Goal: Transaction & Acquisition: Purchase product/service

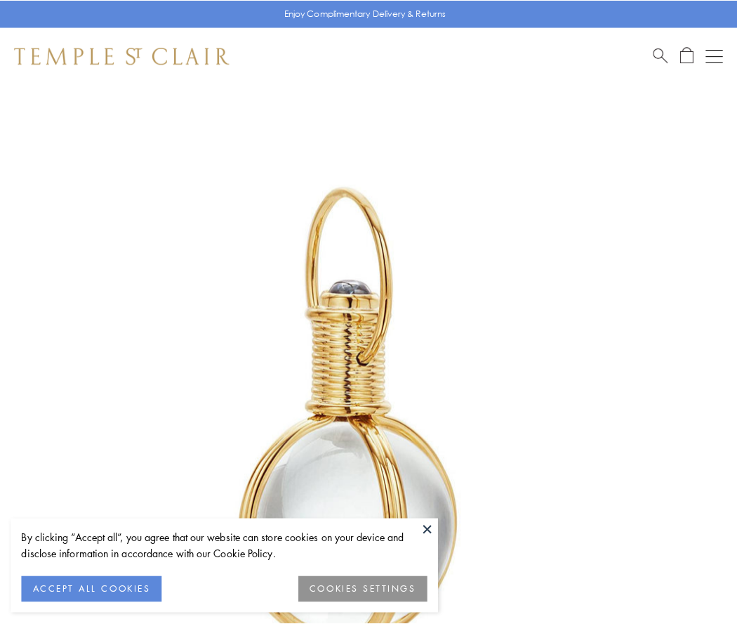
scroll to position [367, 0]
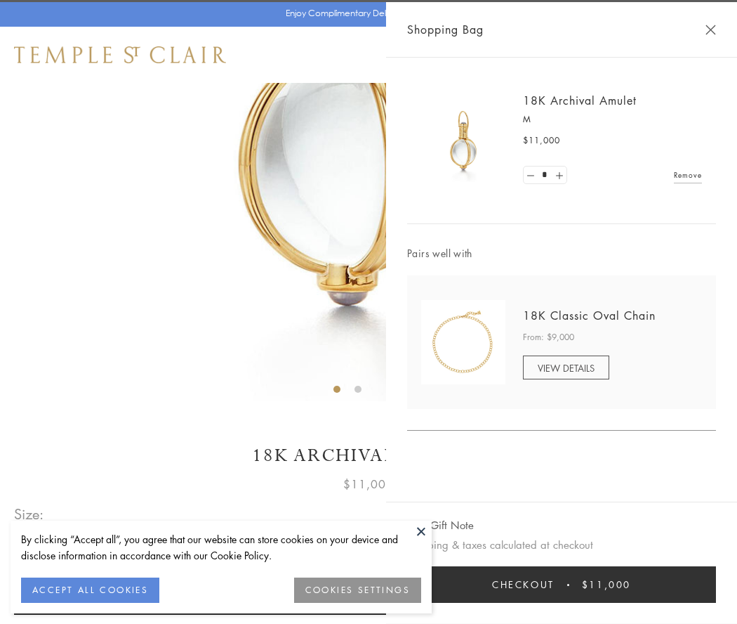
click at [562, 584] on button "Checkout $11,000" at bounding box center [561, 584] width 309 height 37
